Goal: Information Seeking & Learning: Learn about a topic

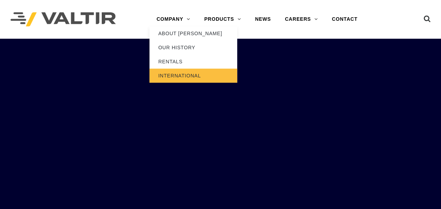
click at [174, 73] on link "INTERNATIONAL" at bounding box center [194, 75] width 88 height 14
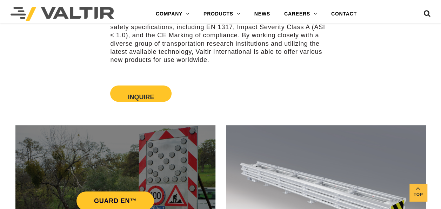
scroll to position [211, 0]
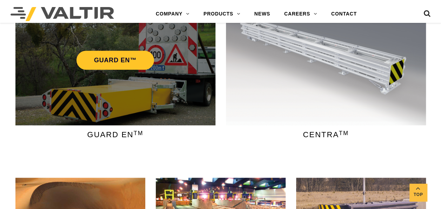
click at [103, 42] on div "GUARD EN™" at bounding box center [115, 55] width 200 height 140
click at [113, 94] on div "GUARD EN™" at bounding box center [115, 55] width 200 height 140
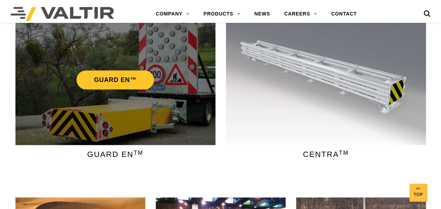
scroll to position [176, 0]
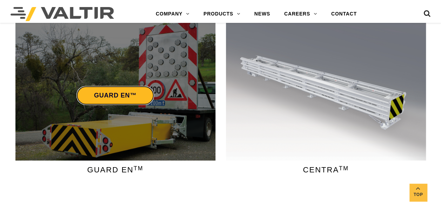
click at [116, 96] on link "GUARD EN™" at bounding box center [116, 95] width 78 height 19
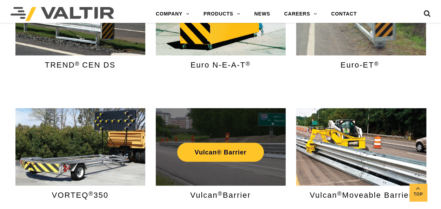
scroll to position [667, 0]
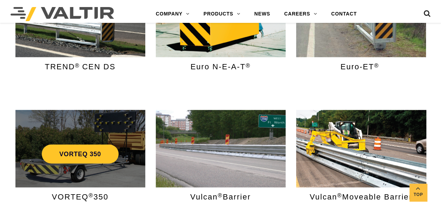
click at [42, 126] on div "VORTEQ 350" at bounding box center [80, 148] width 130 height 77
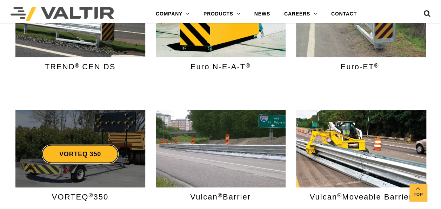
click at [59, 154] on link "VORTEQ 350" at bounding box center [80, 153] width 77 height 19
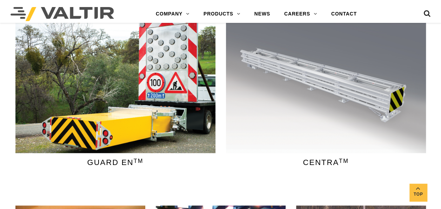
scroll to position [140, 0]
